Goal: Check status: Check status

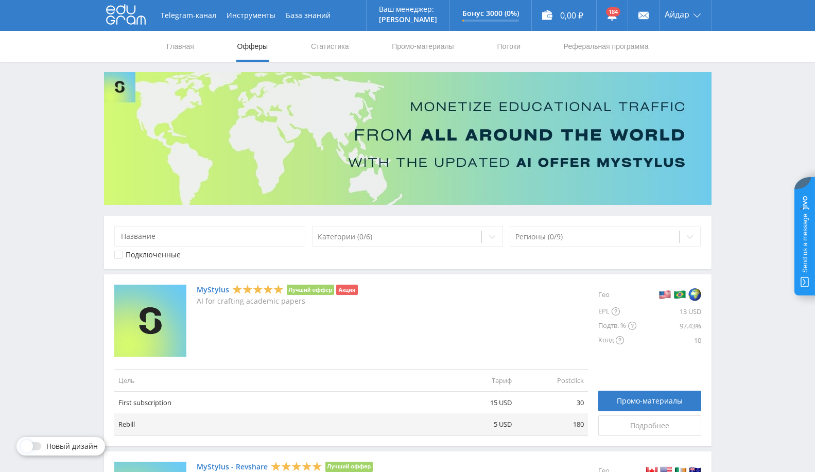
scroll to position [263, 0]
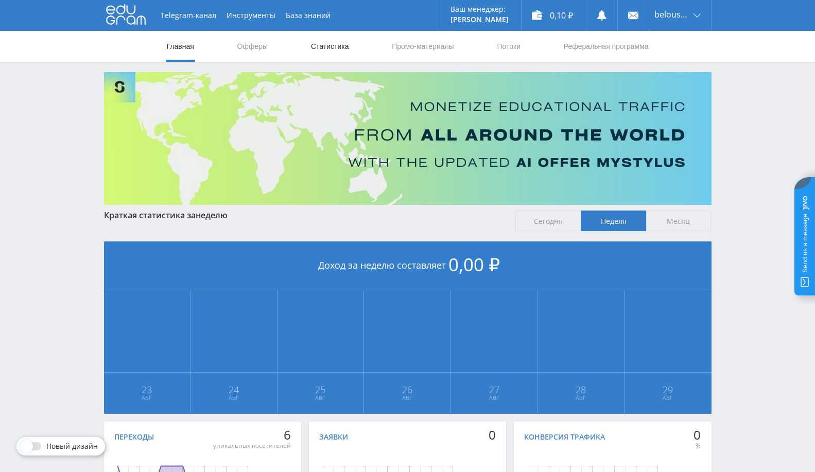
click at [323, 52] on link "Статистика" at bounding box center [330, 46] width 40 height 31
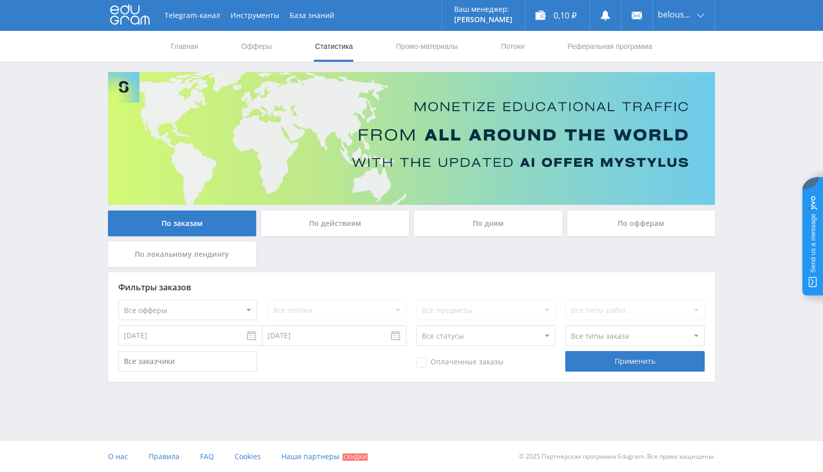
click at [252, 331] on input "[DATE]" at bounding box center [190, 335] width 144 height 21
click at [610, 359] on div "Применить" at bounding box center [635, 361] width 139 height 21
click at [633, 366] on div "Применить" at bounding box center [635, 361] width 139 height 21
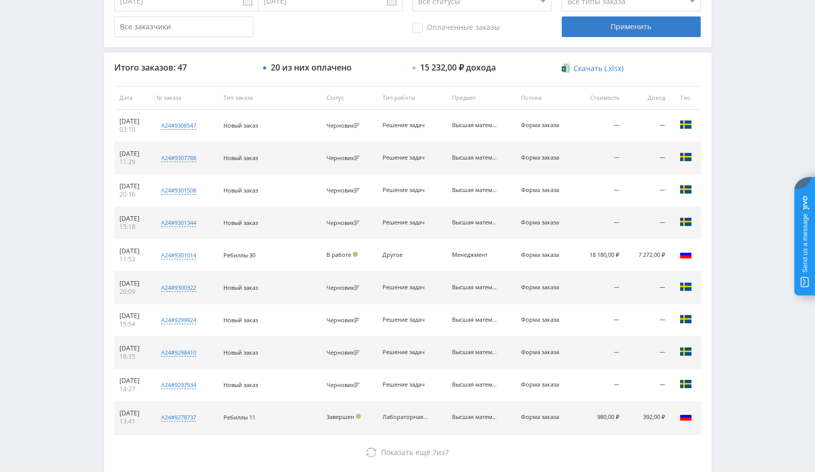
scroll to position [390, 0]
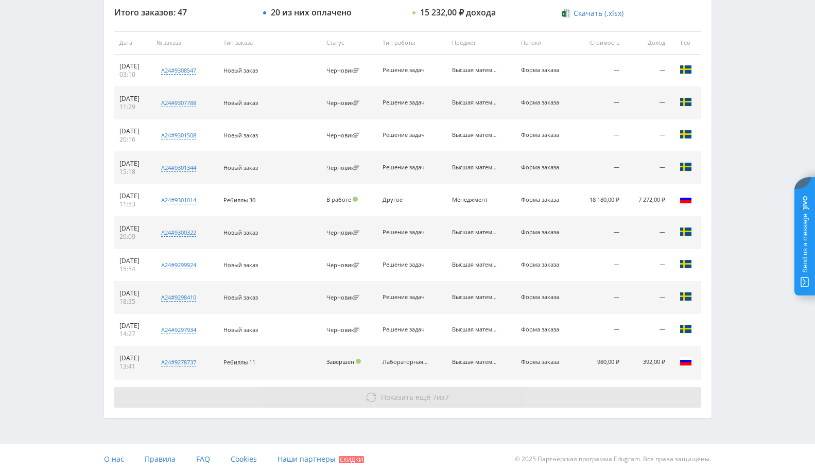
click at [447, 392] on span "7" at bounding box center [447, 397] width 4 height 10
click at [465, 400] on button "Показать ещё 7 из 7" at bounding box center [407, 397] width 587 height 21
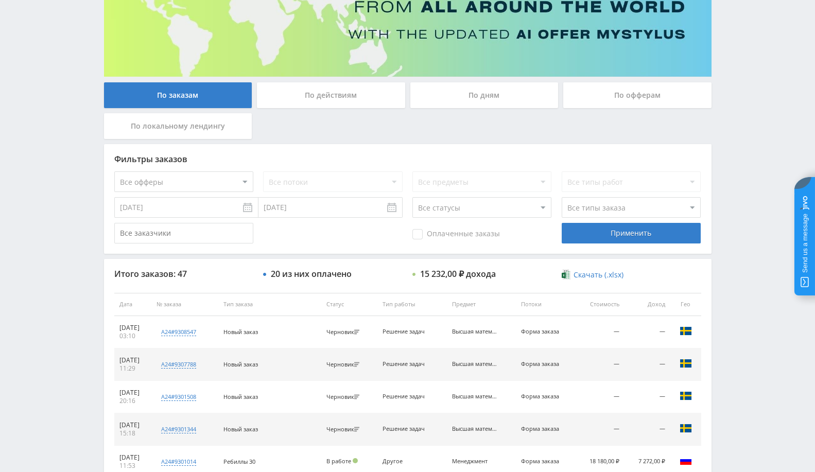
scroll to position [23, 0]
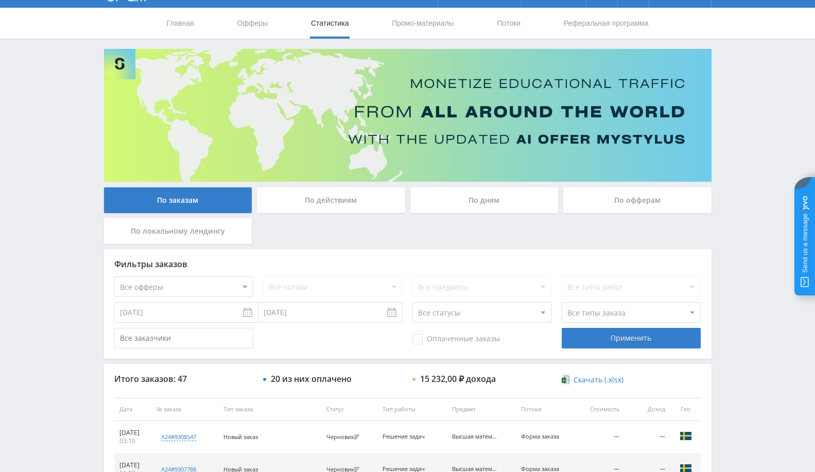
click at [247, 313] on input "[DATE]" at bounding box center [186, 312] width 144 height 21
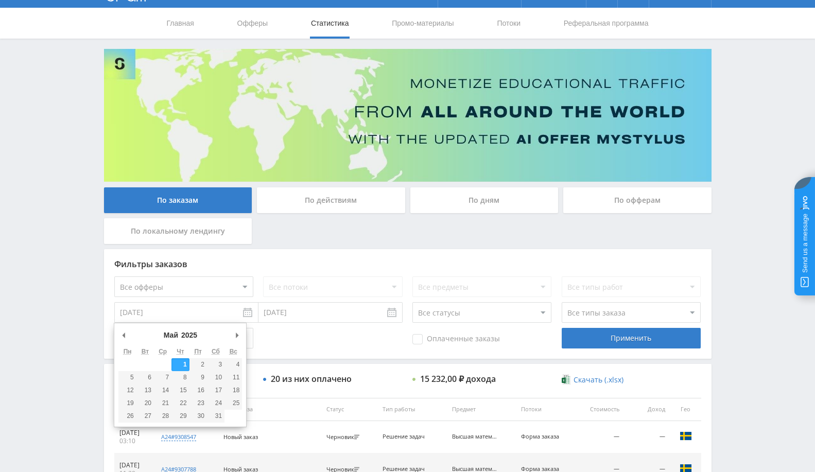
click at [186, 330] on select "2017 2018 2019 2020 2021 2022 2023 2024 2025" at bounding box center [194, 335] width 28 height 10
click at [304, 348] on div "Фильтры заказов Все офферы MyStylus MyStylus - Revshare Кампус AI Studybay Авто…" at bounding box center [407, 304] width 607 height 110
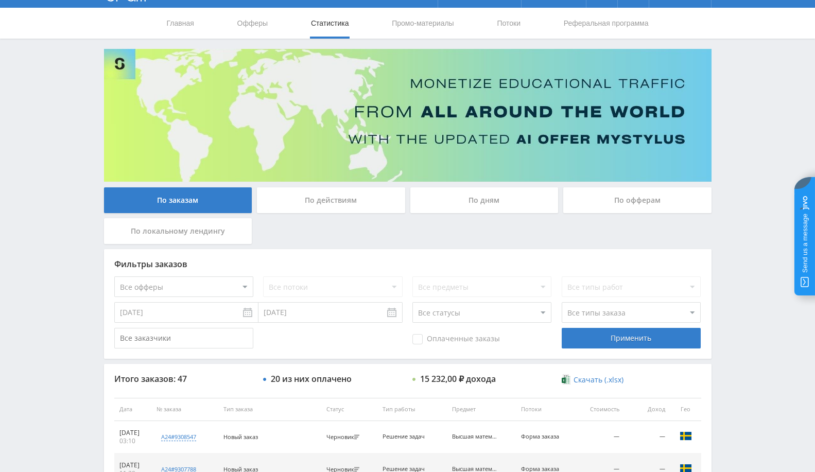
click at [248, 311] on input "[DATE]" at bounding box center [186, 312] width 144 height 21
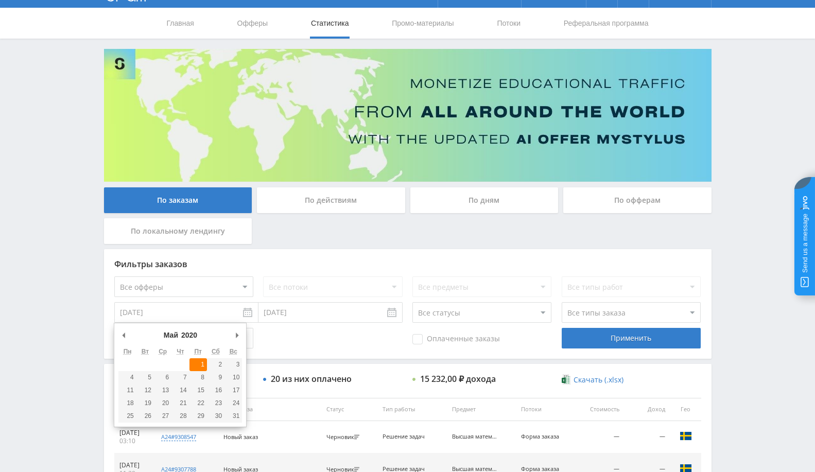
type input "[DATE]"
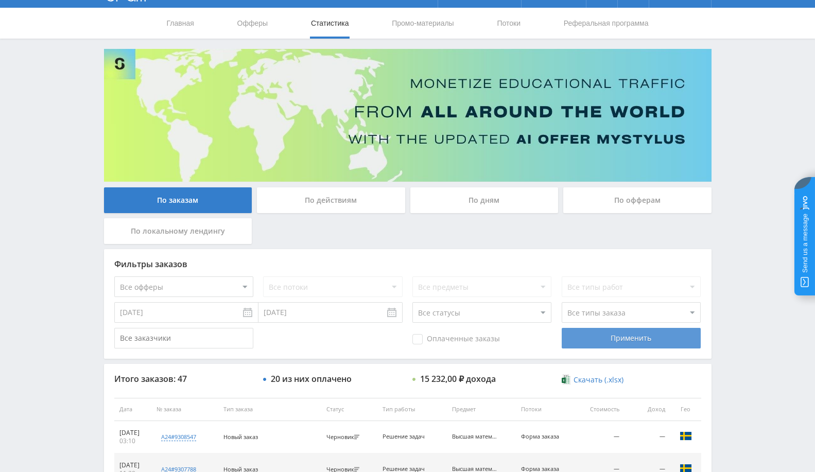
click at [617, 337] on div "Применить" at bounding box center [630, 338] width 139 height 21
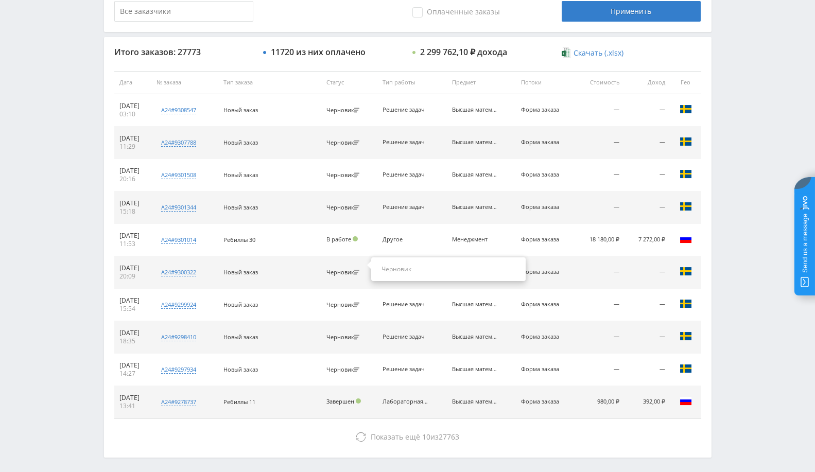
scroll to position [390, 0]
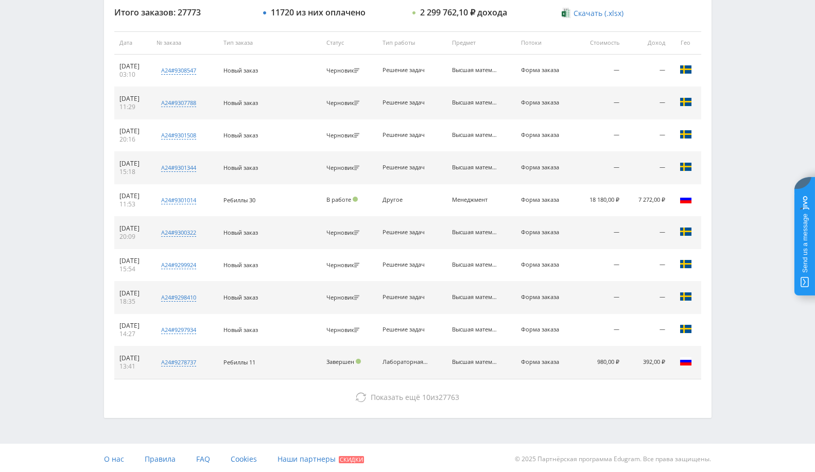
click at [396, 412] on div "Итого заказов: 27773 11720 из них оплачено 2 299 762,10 ₽ дохода Скачать (.xlsx…" at bounding box center [407, 207] width 607 height 420
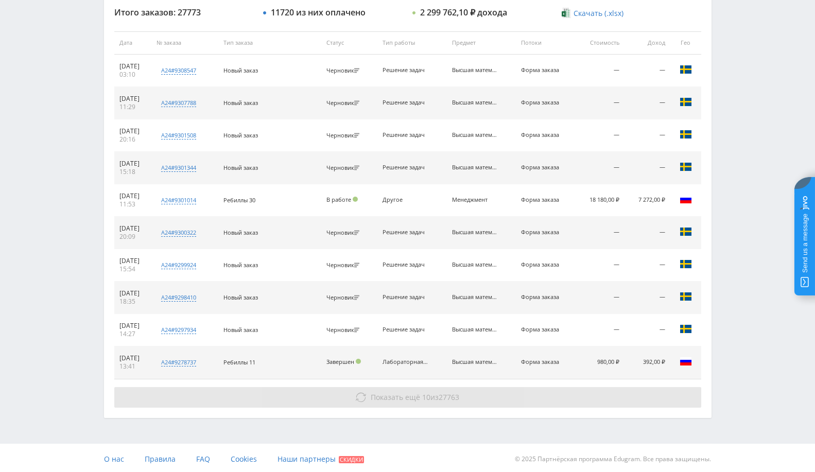
click at [404, 403] on button "Показать ещё 10 из 27763" at bounding box center [407, 397] width 587 height 21
click at [423, 399] on span "10" at bounding box center [426, 397] width 8 height 10
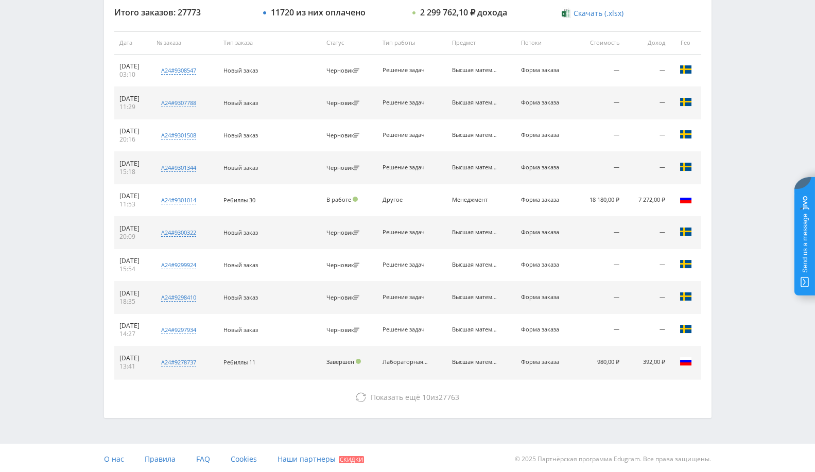
click at [442, 406] on div "Итого заказов: 27773 11720 из них оплачено 2 299 762,10 ₽ дохода Скачать (.xlsx…" at bounding box center [407, 207] width 607 height 420
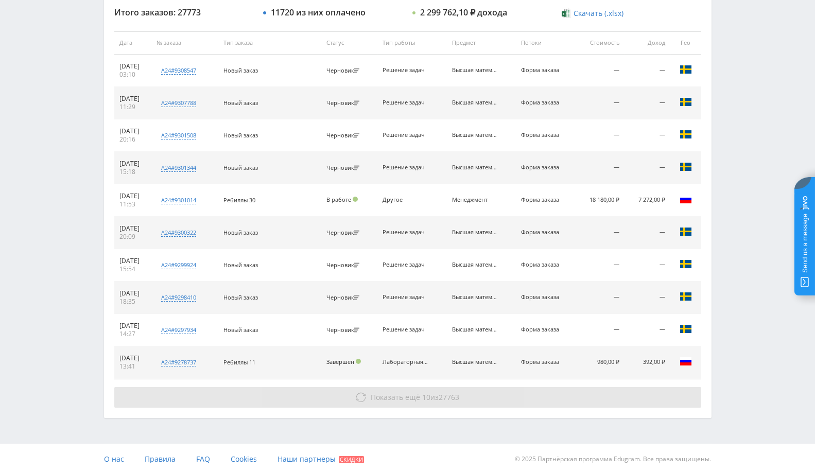
click at [449, 396] on span "27763" at bounding box center [448, 397] width 21 height 10
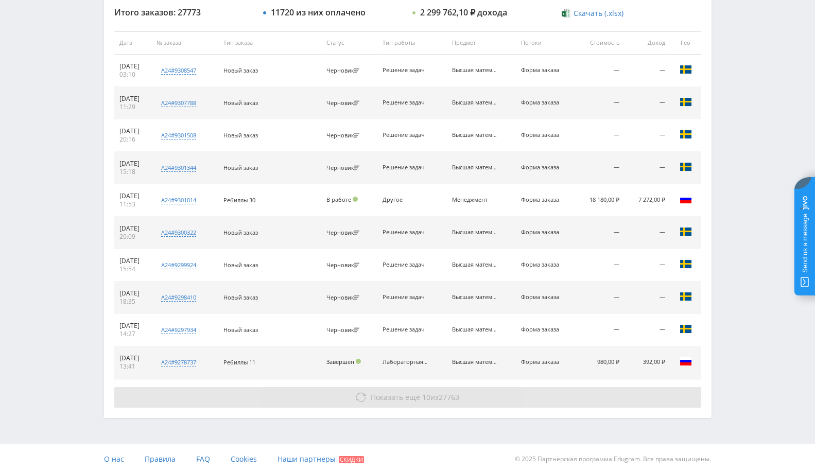
click at [449, 396] on span "27763" at bounding box center [448, 397] width 21 height 10
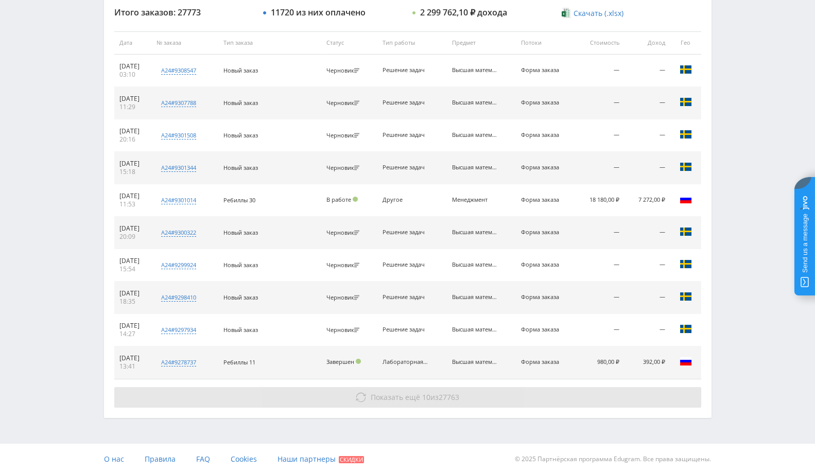
click at [417, 402] on button "Показать ещё 10 из 27763" at bounding box center [407, 397] width 587 height 21
click at [417, 403] on button "Показать ещё 10 из 27763" at bounding box center [407, 397] width 587 height 21
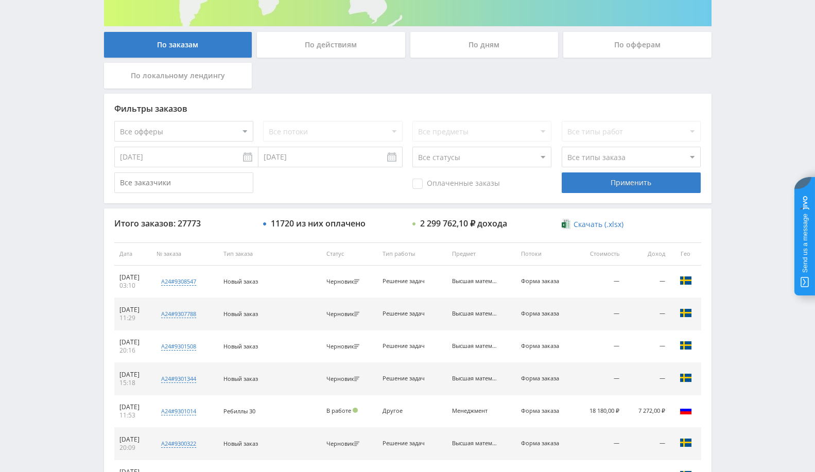
scroll to position [161, 0]
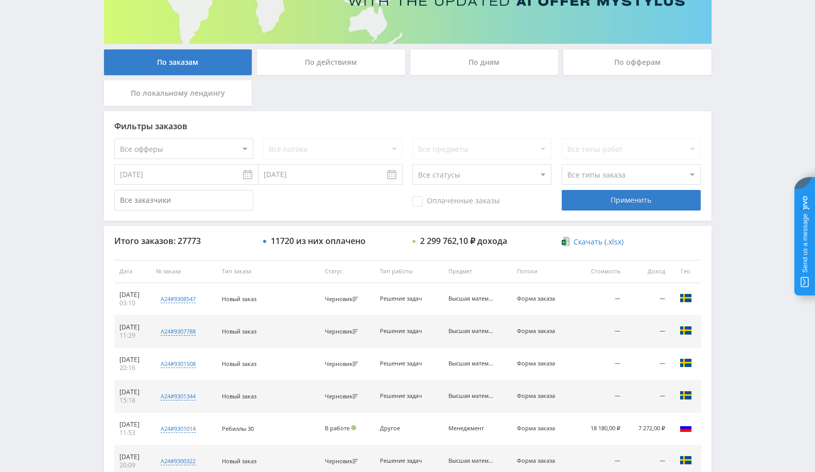
click at [178, 152] on select "Все офферы MyStylus MyStylus - Revshare Кампус AI Studybay Автор24 Studybay [GE…" at bounding box center [183, 148] width 139 height 21
select select "340"
click at [641, 195] on div "Применить" at bounding box center [630, 200] width 139 height 21
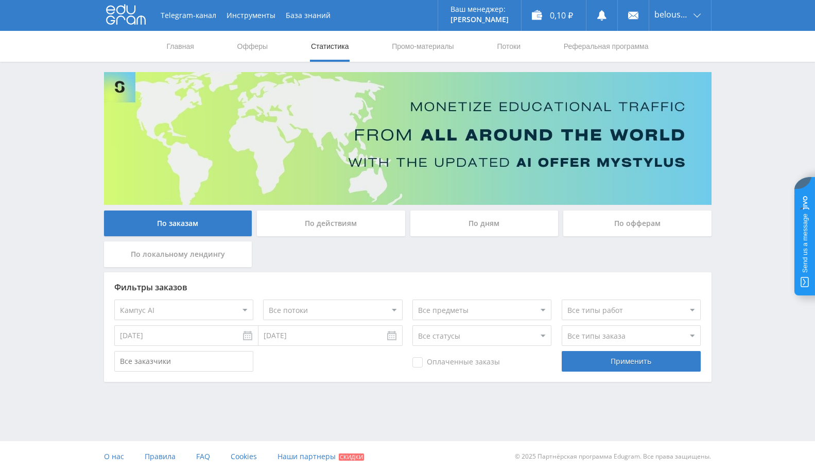
scroll to position [0, 0]
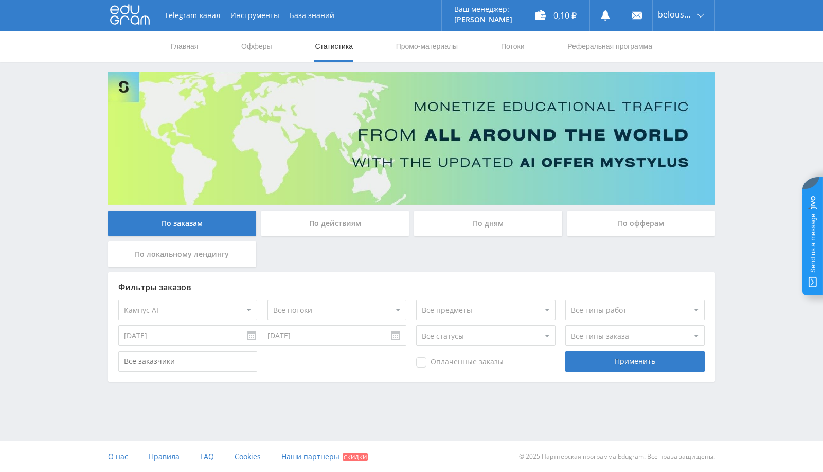
click at [215, 318] on select "Все офферы MyStylus MyStylus - Revshare Кампус AI Studybay Автор24 Studybay [GE…" at bounding box center [187, 310] width 139 height 21
select select "1"
click at [687, 365] on div "Применить" at bounding box center [635, 361] width 139 height 21
click at [634, 361] on div "Применить" at bounding box center [635, 361] width 139 height 21
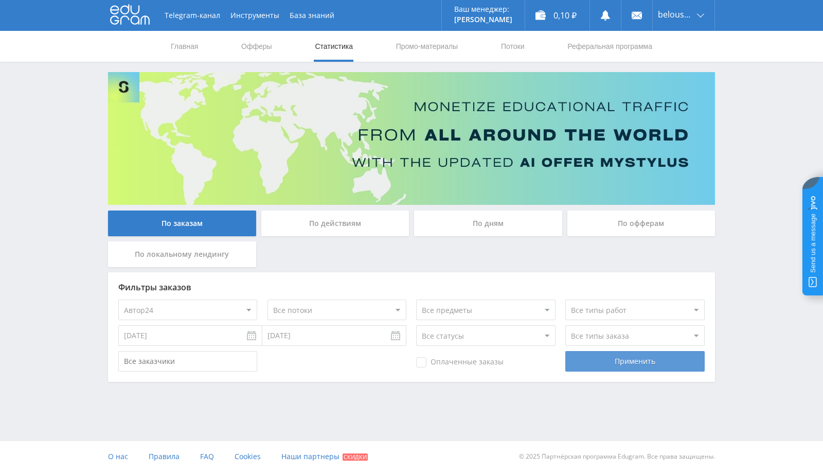
click at [634, 361] on div "Применить" at bounding box center [635, 361] width 139 height 21
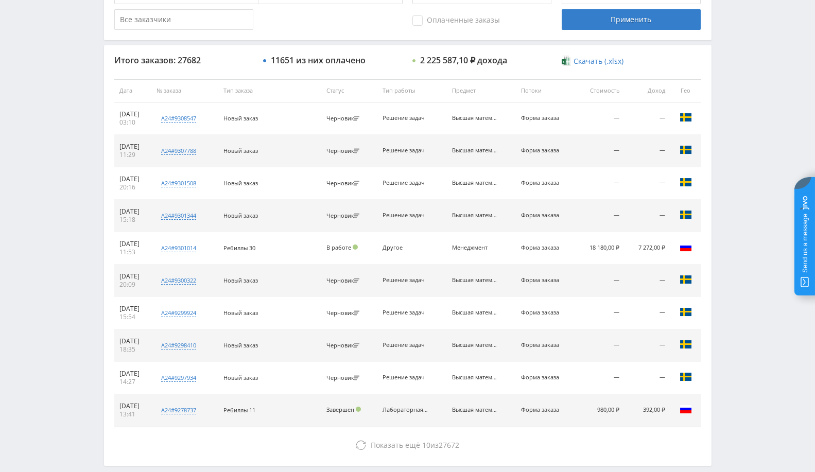
scroll to position [353, 0]
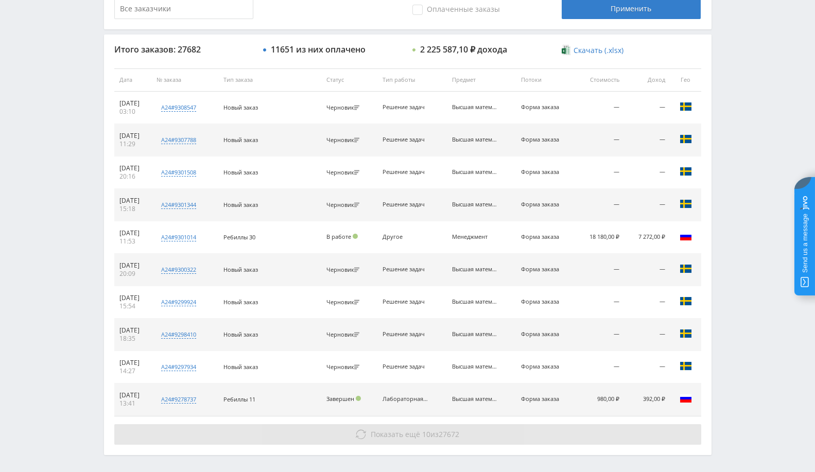
click at [441, 434] on span "27672" at bounding box center [448, 434] width 21 height 10
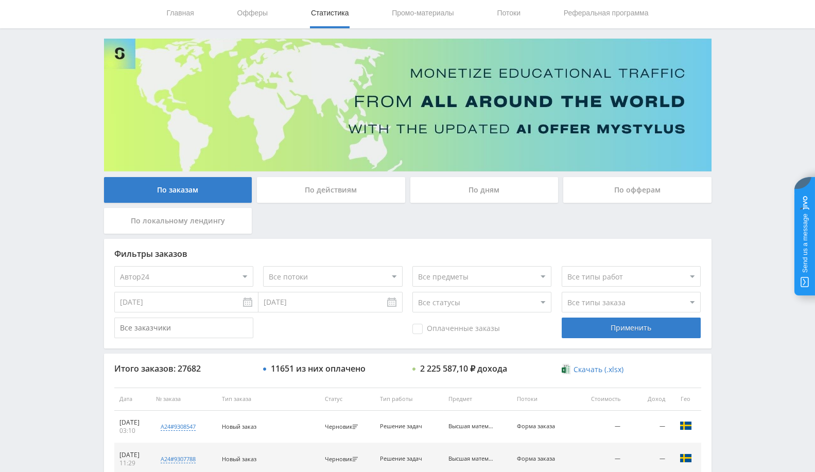
scroll to position [0, 0]
